Goal: Information Seeking & Learning: Learn about a topic

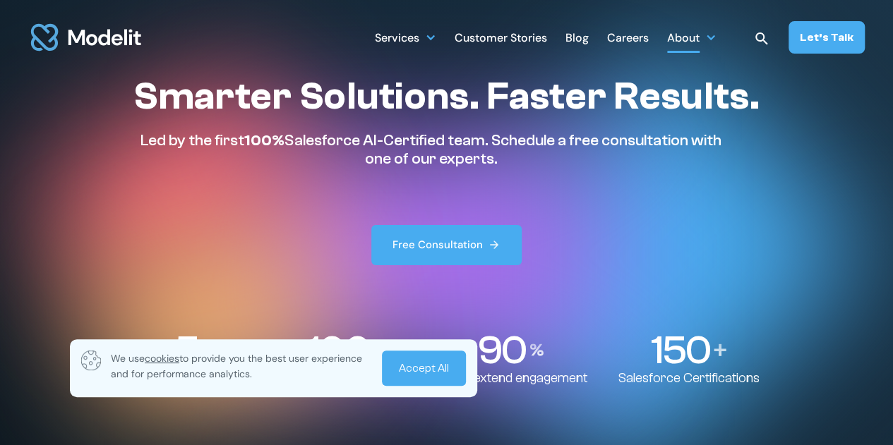
click at [700, 37] on div "About" at bounding box center [683, 39] width 32 height 28
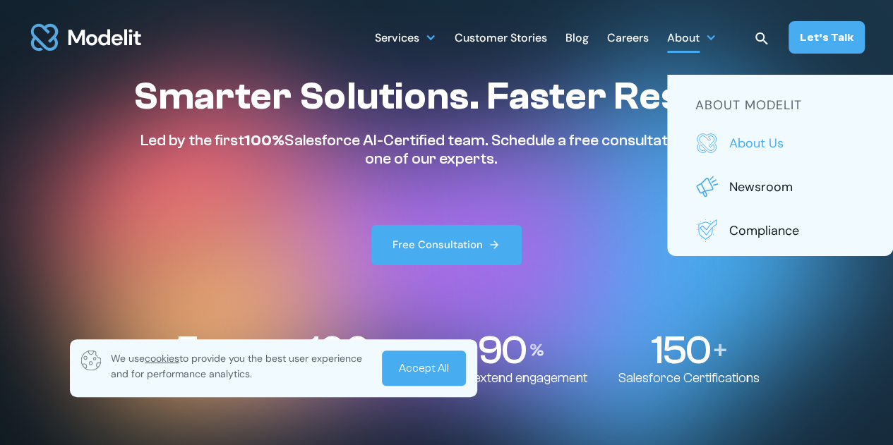
click at [743, 133] on link "About us" at bounding box center [779, 143] width 169 height 23
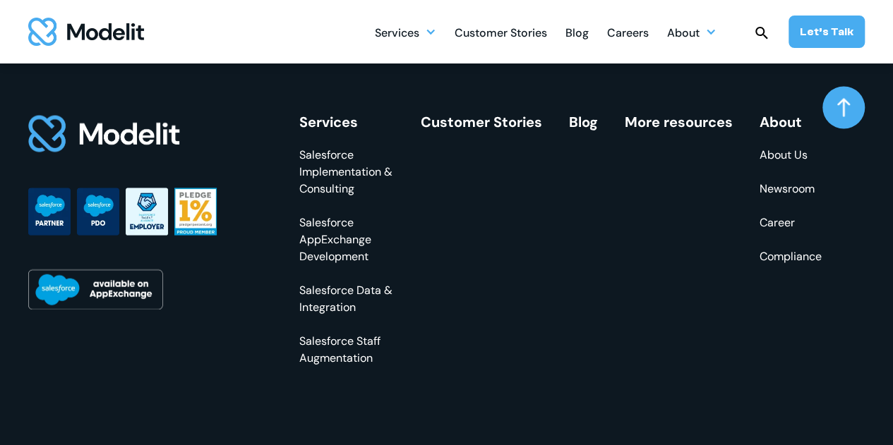
scroll to position [4150, 0]
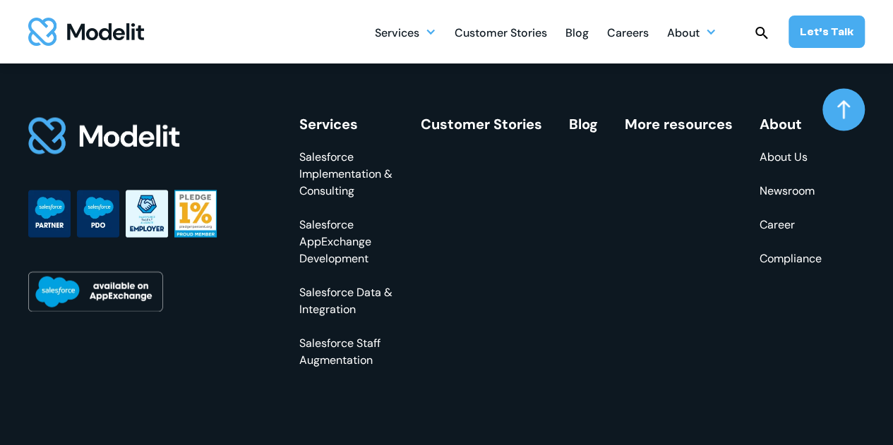
click at [782, 162] on link "About Us" at bounding box center [791, 157] width 62 height 17
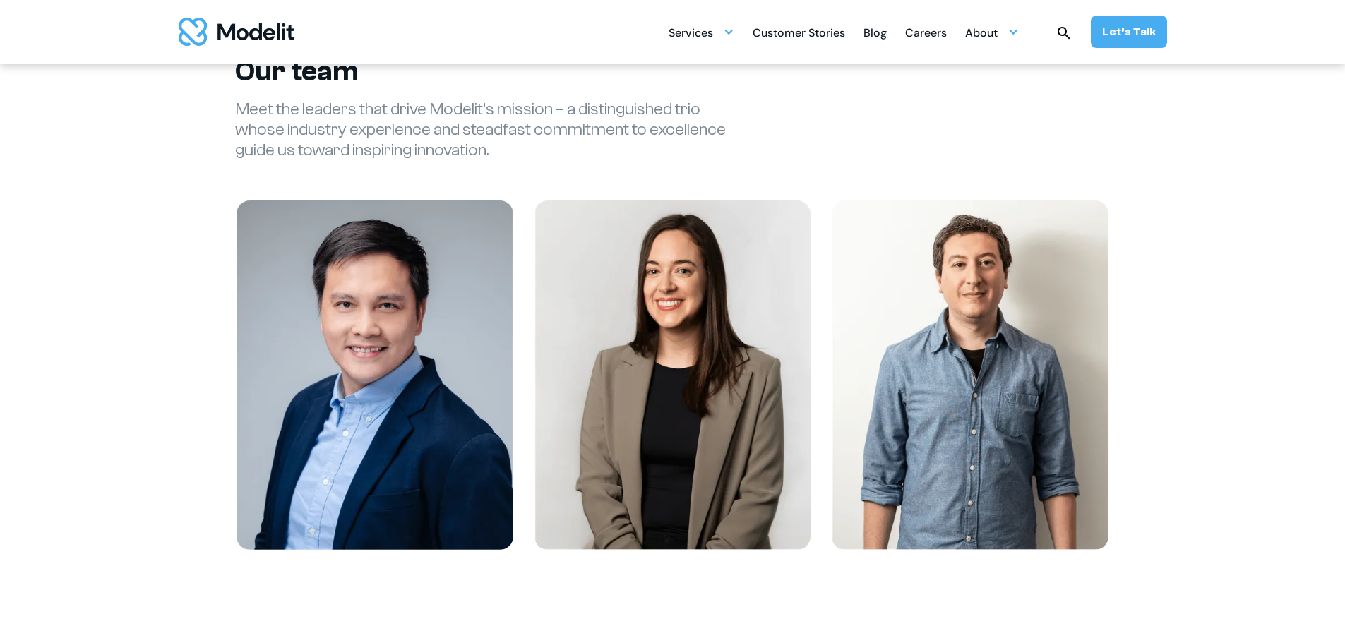
scroll to position [1673, 0]
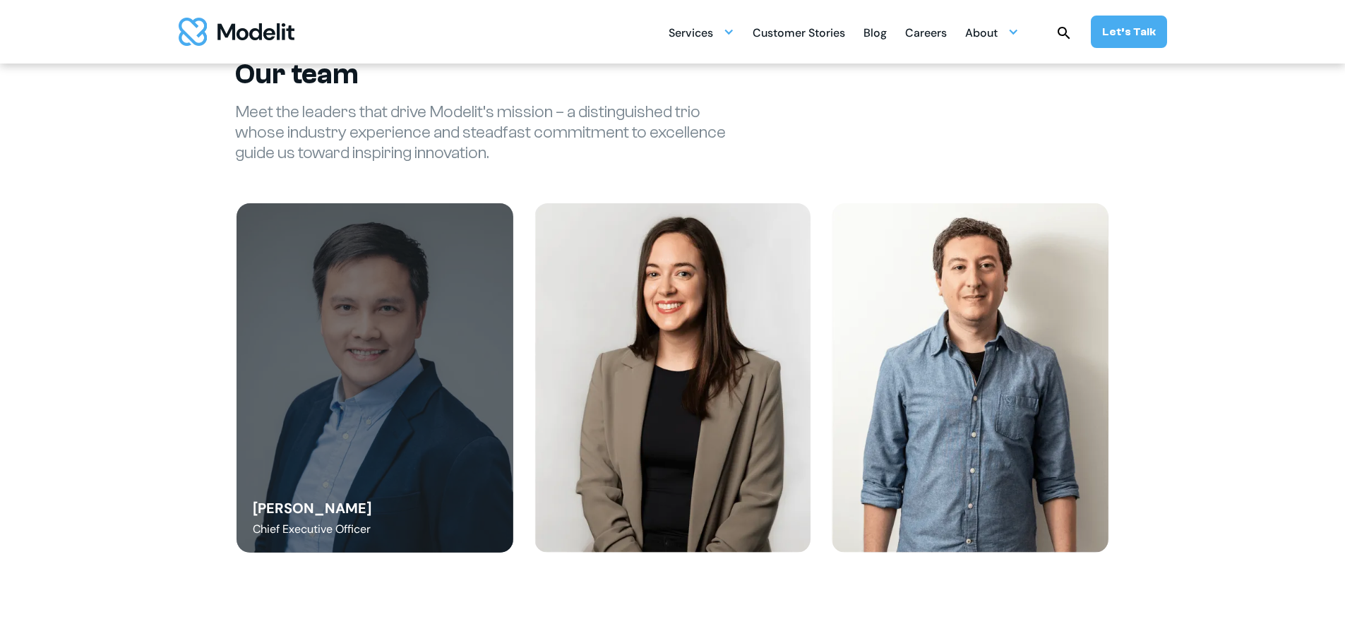
drag, startPoint x: 441, startPoint y: 399, endPoint x: 326, endPoint y: 474, distance: 137.1
click at [439, 400] on div "[PERSON_NAME] Chief Executive Officer" at bounding box center [374, 378] width 277 height 350
click at [292, 445] on div "Chief Executive Officer" at bounding box center [312, 529] width 118 height 17
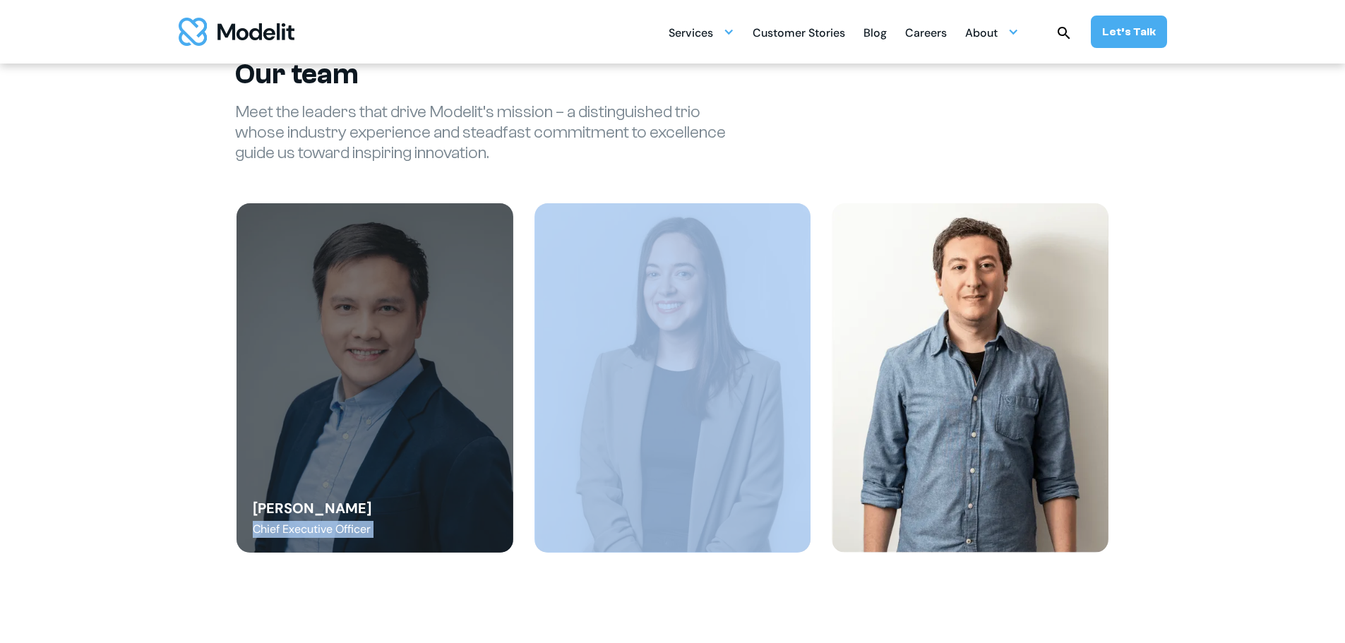
click at [292, 445] on div "Chief Executive Officer" at bounding box center [312, 529] width 118 height 17
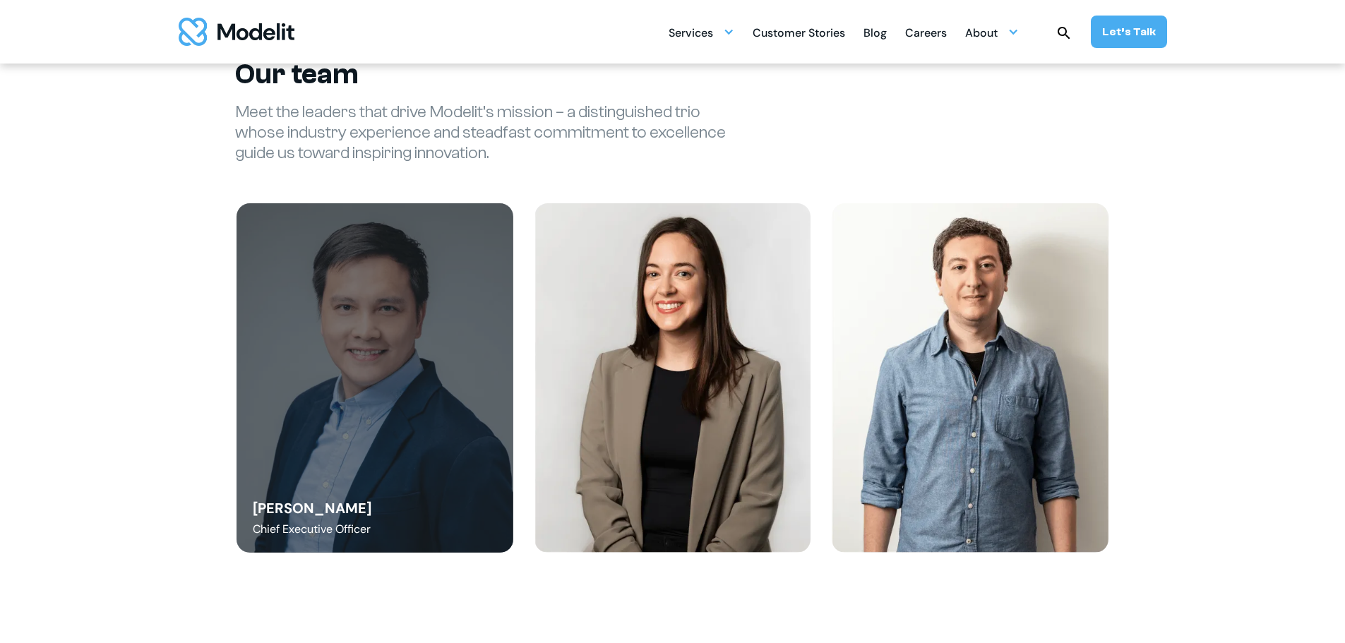
click at [298, 445] on div "[PERSON_NAME]" at bounding box center [312, 508] width 119 height 20
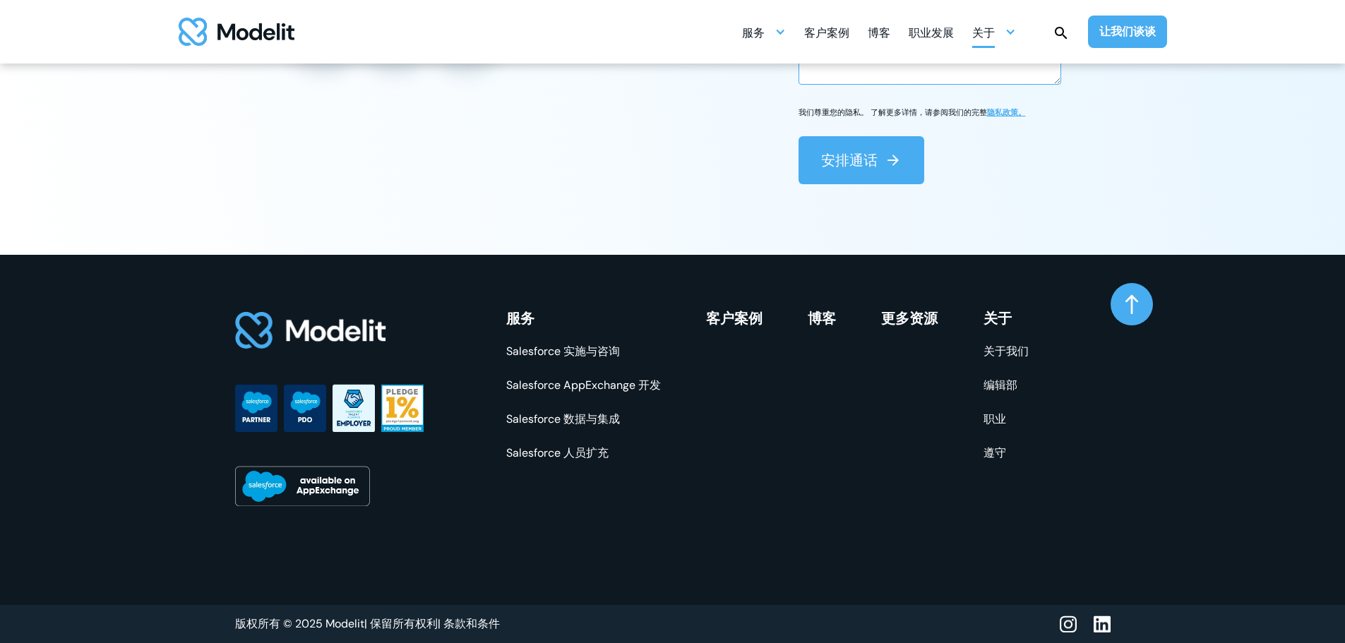
scroll to position [3995, 0]
